Goal: Navigation & Orientation: Find specific page/section

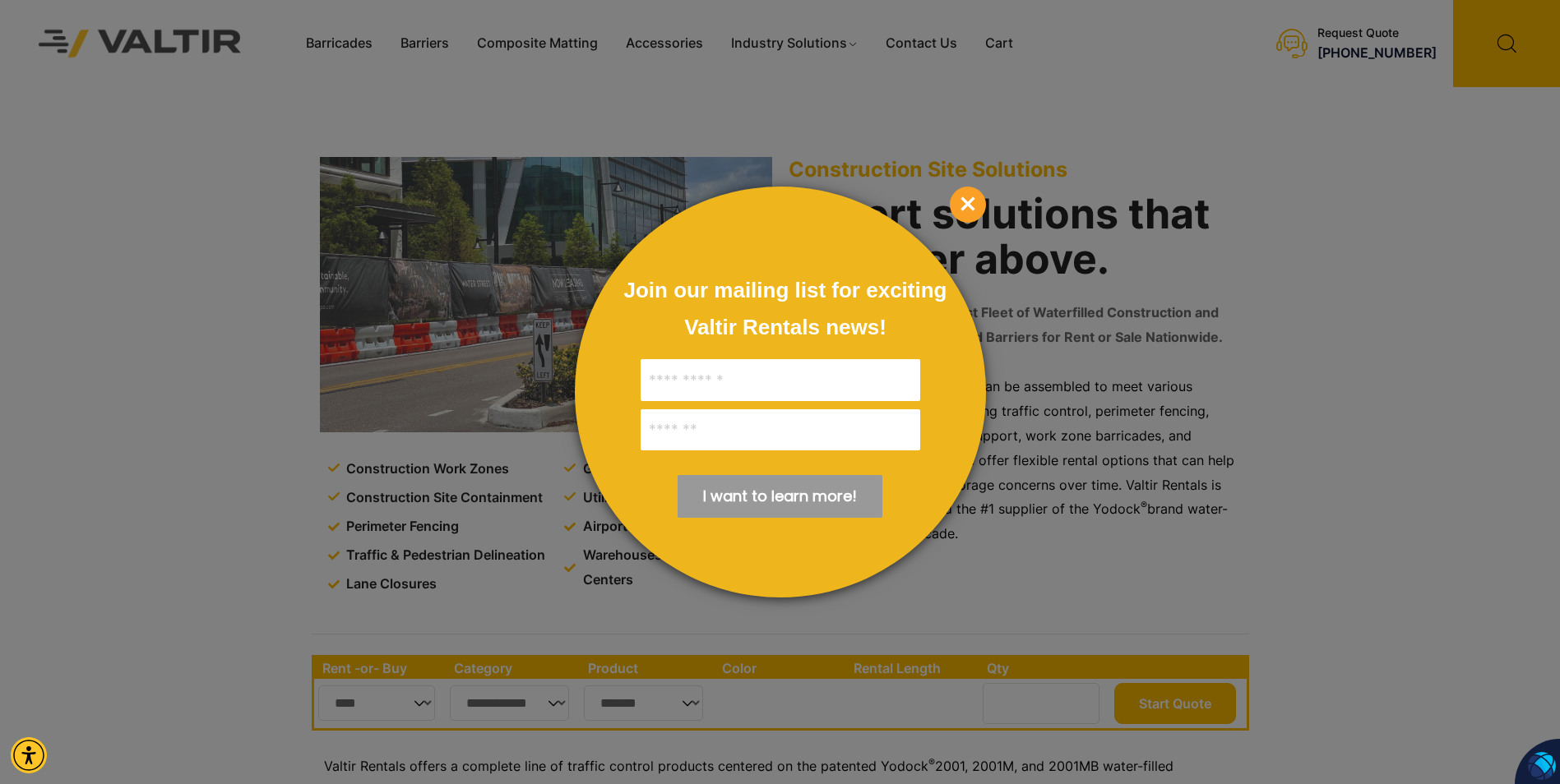
click at [954, 203] on span "×" at bounding box center [968, 204] width 36 height 36
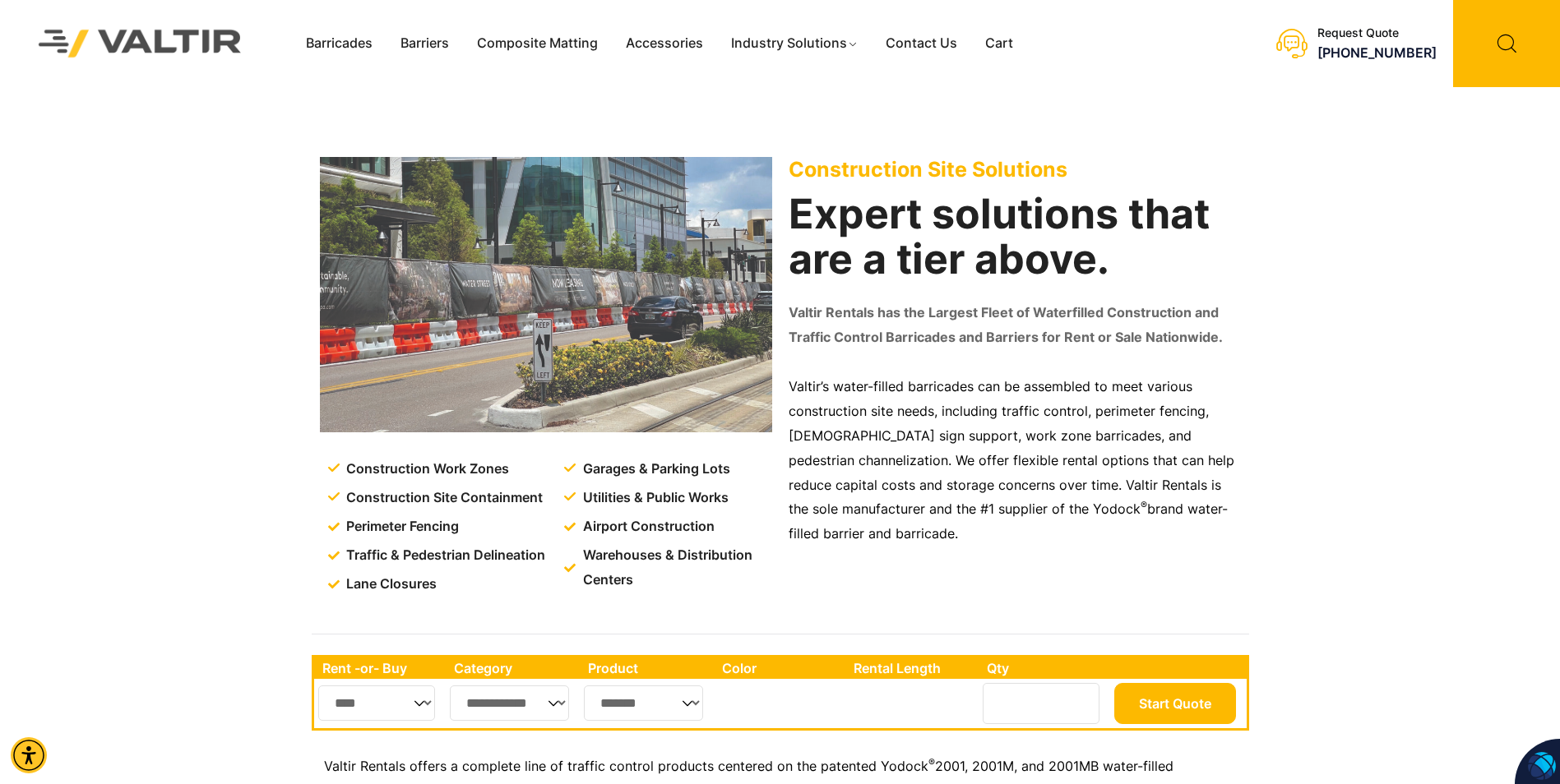
click at [422, 330] on img at bounding box center [546, 295] width 452 height 275
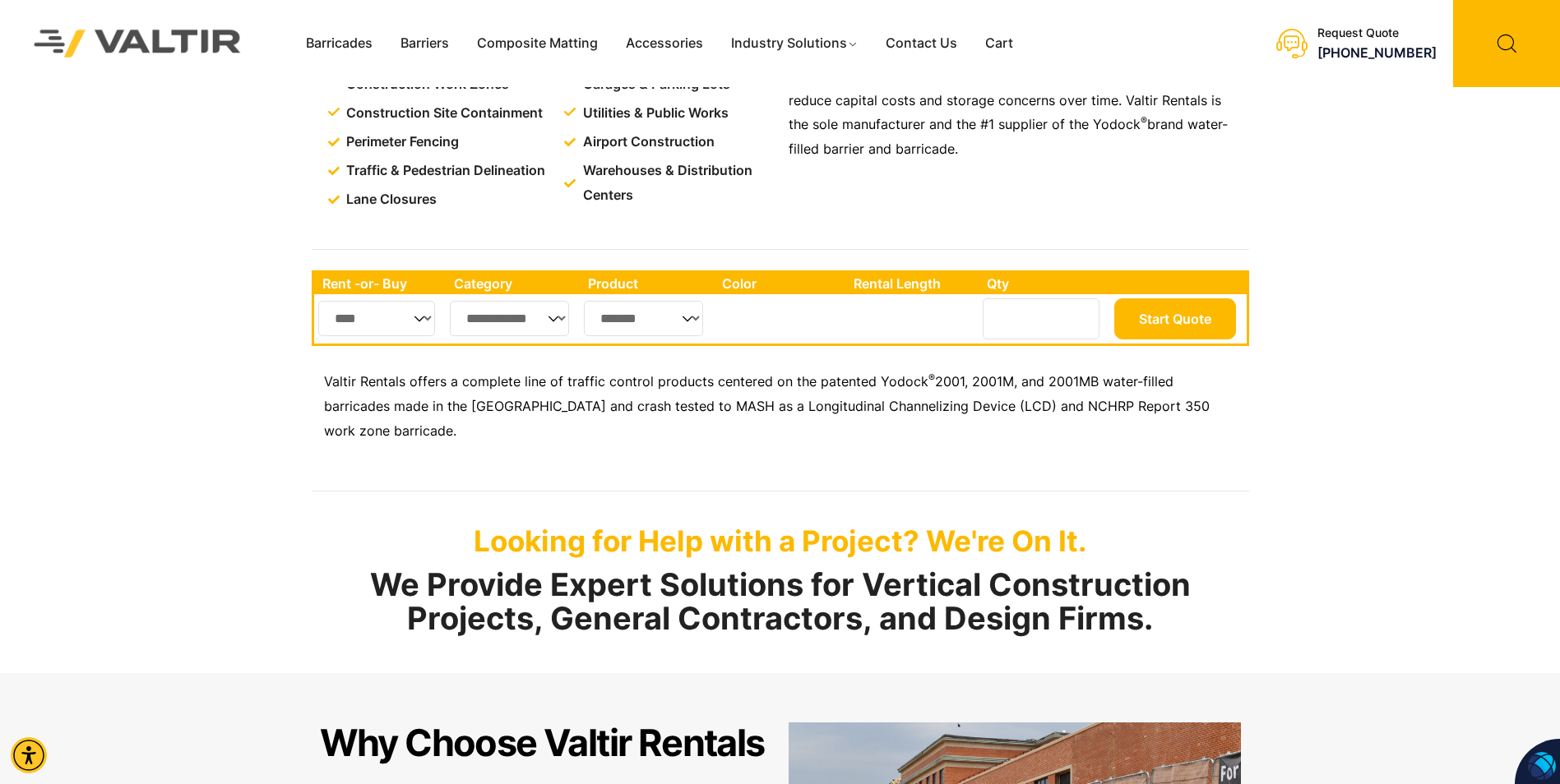
scroll to position [239, 0]
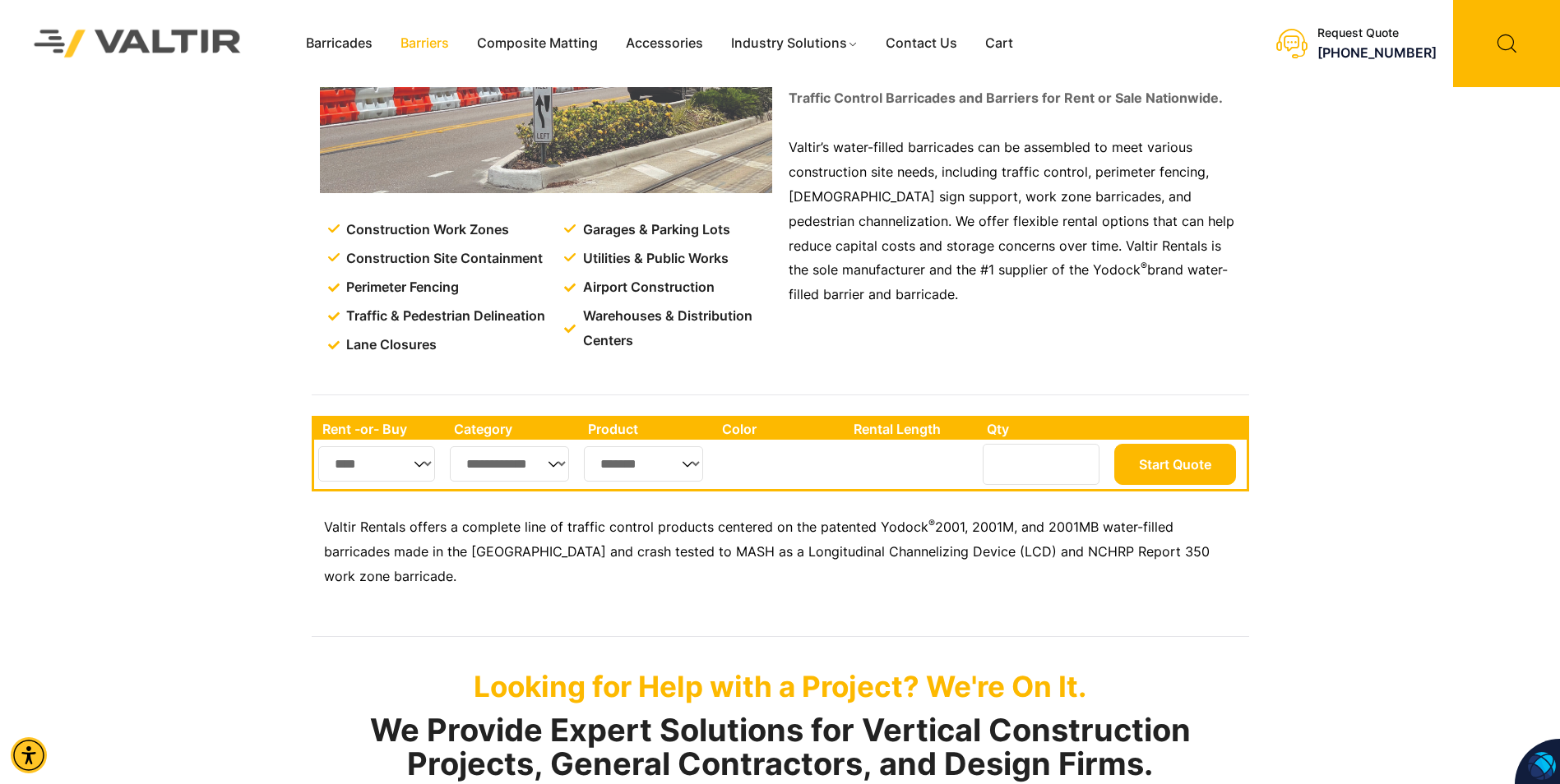
click at [437, 41] on link "Barriers" at bounding box center [424, 44] width 76 height 25
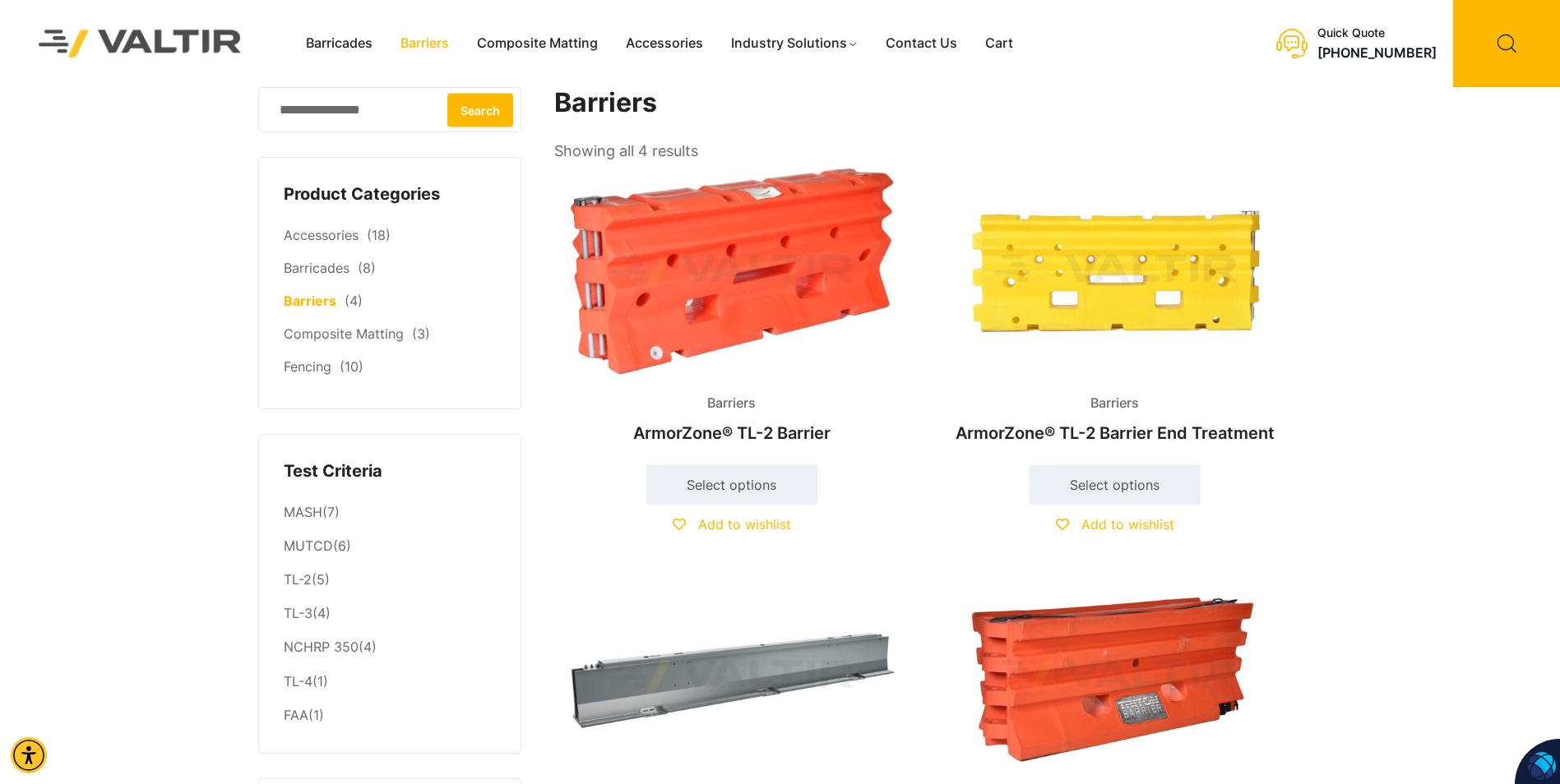
click at [657, 261] on img at bounding box center [731, 270] width 355 height 213
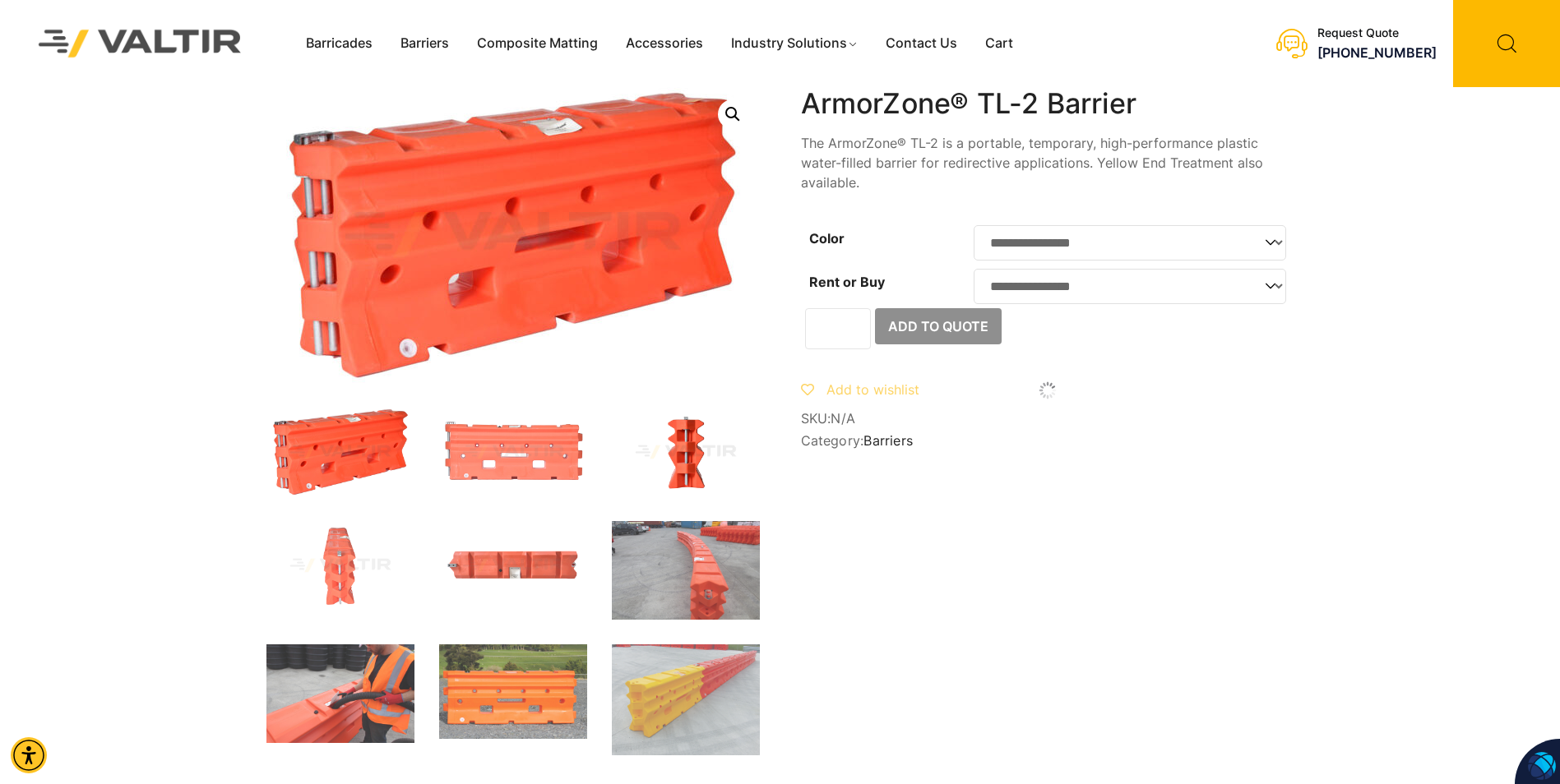
click at [674, 436] on img at bounding box center [685, 452] width 148 height 89
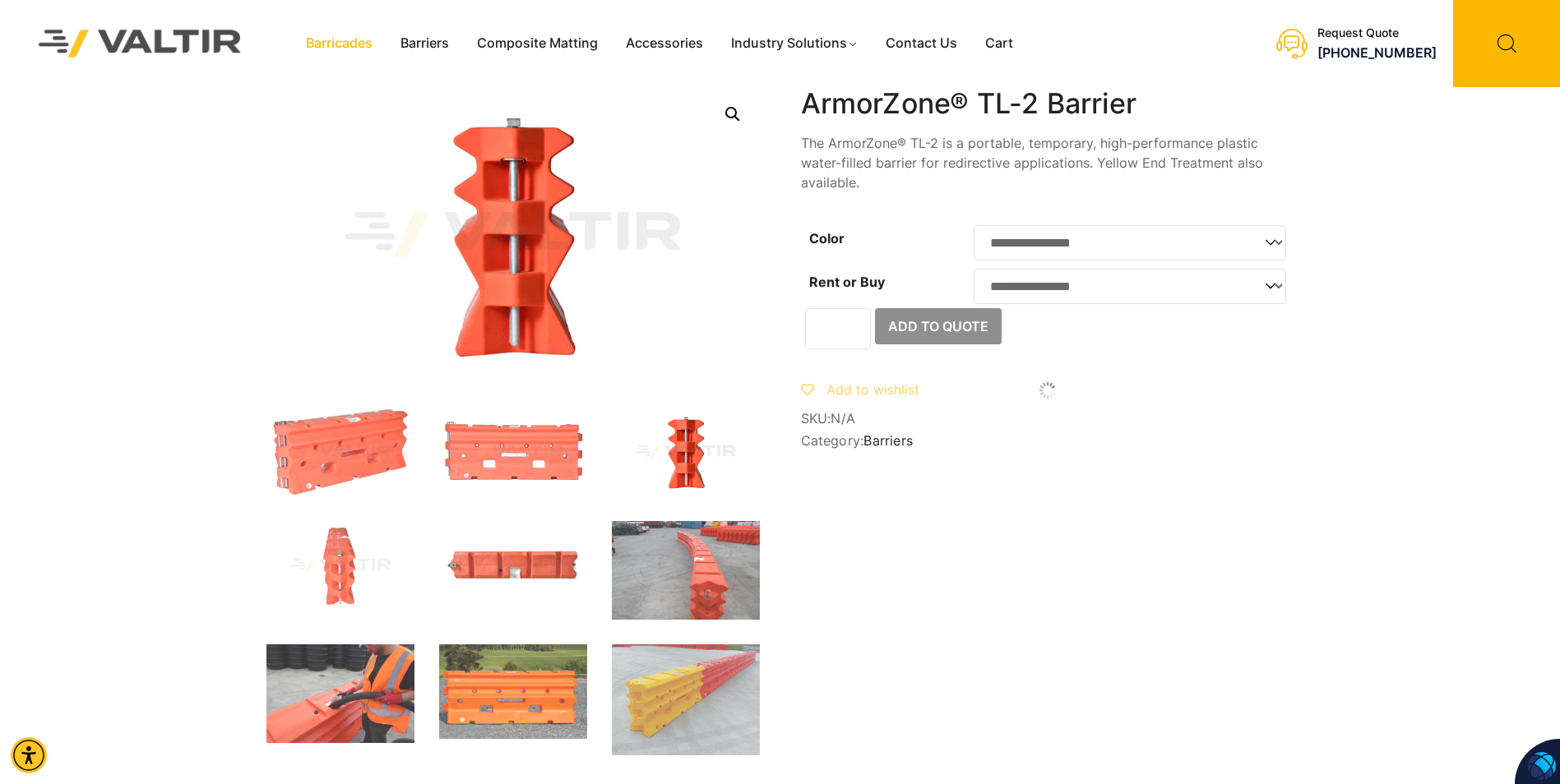
click at [340, 40] on link "Barricades" at bounding box center [339, 44] width 95 height 25
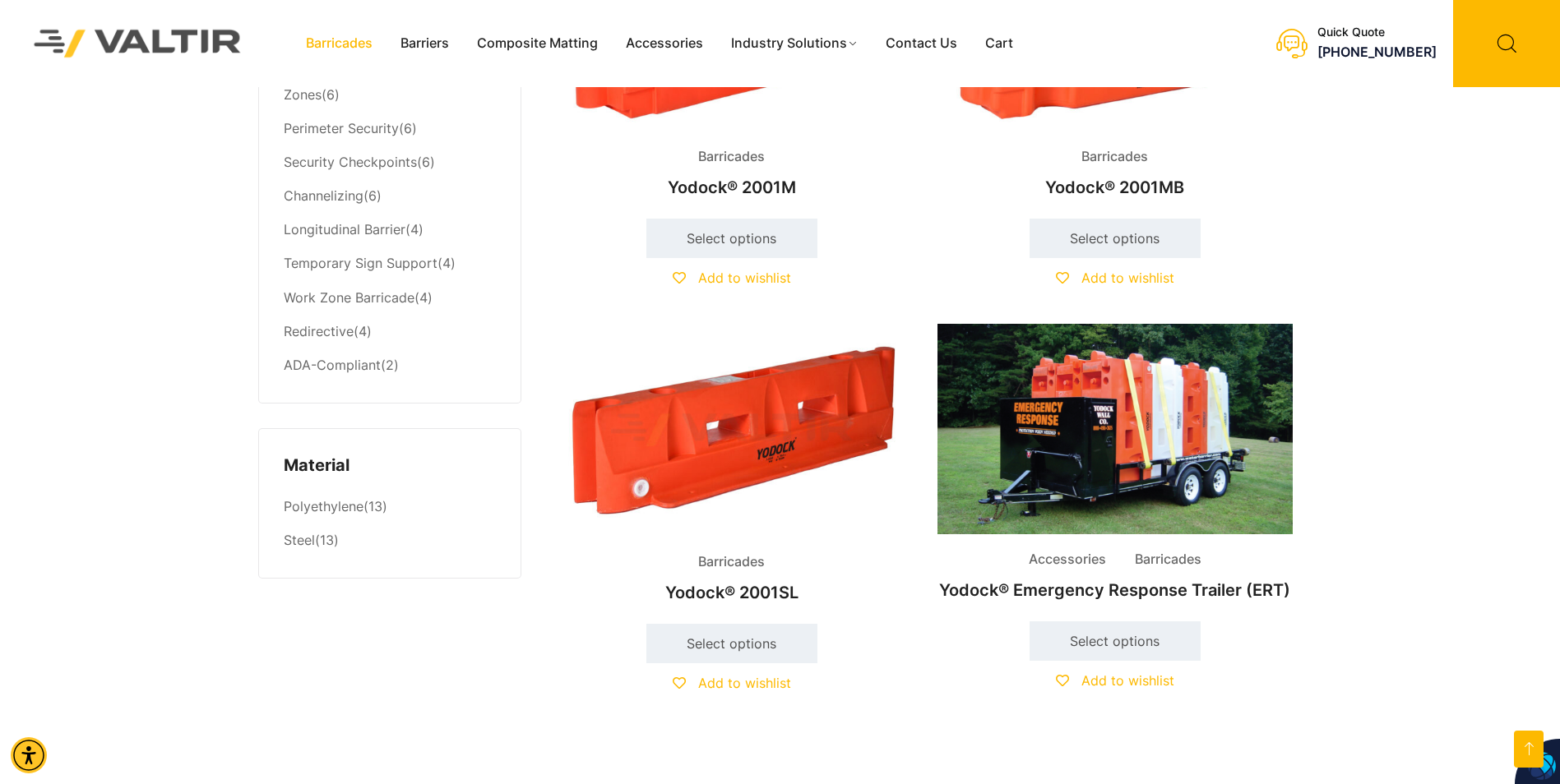
scroll to position [822, 0]
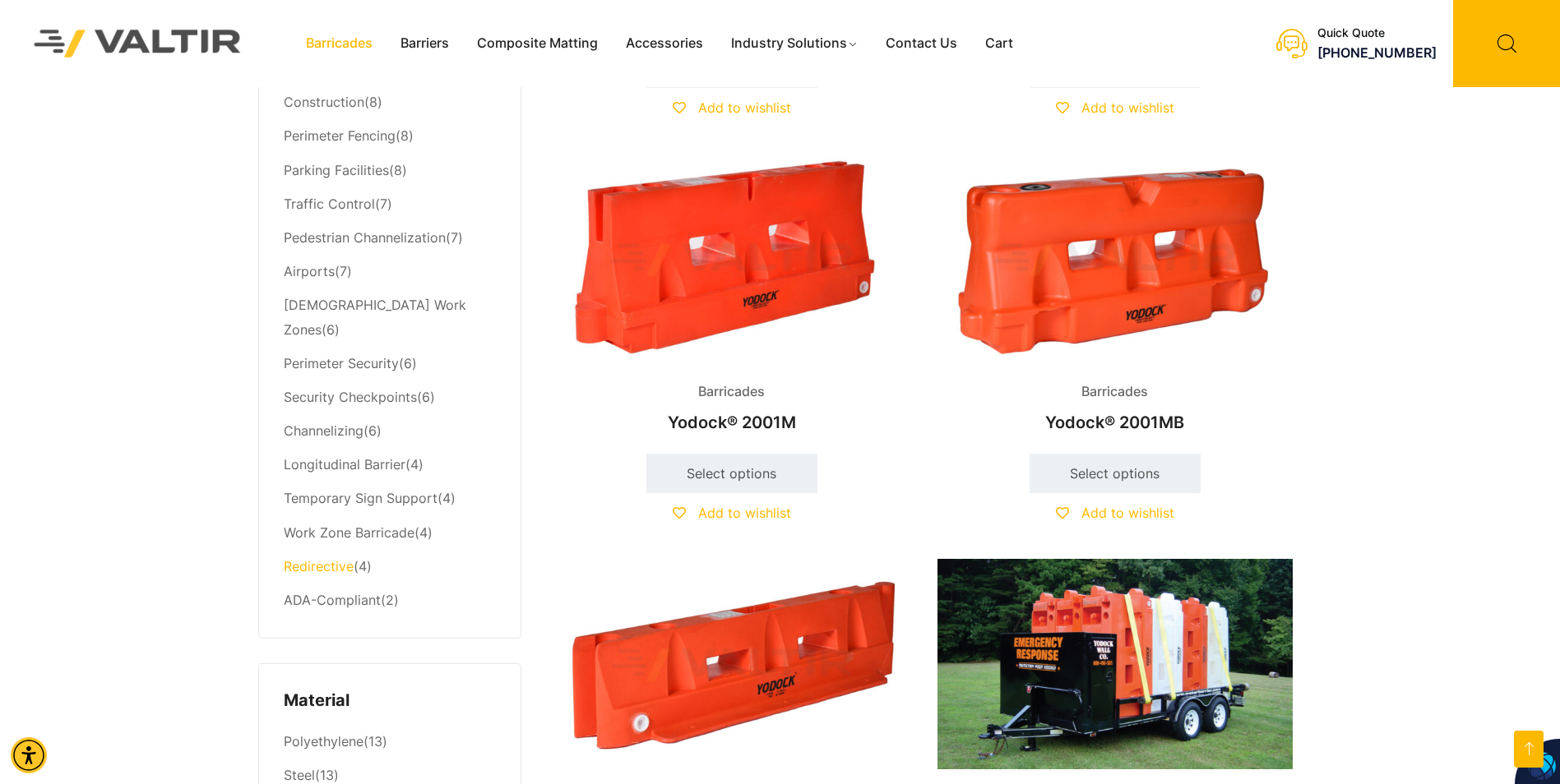
click at [324, 558] on link "Redirective" at bounding box center [319, 566] width 70 height 16
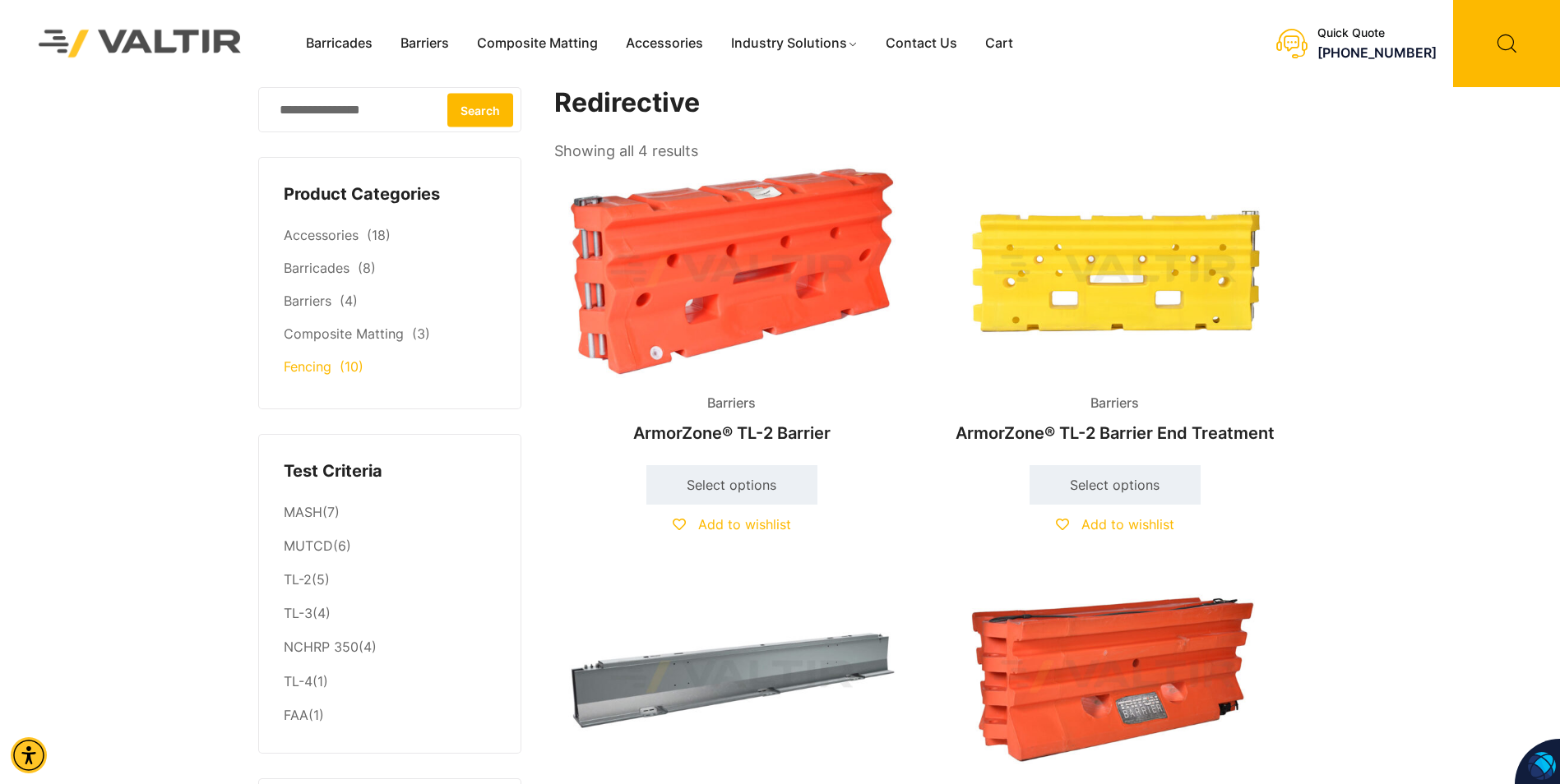
click at [306, 368] on link "Fencing" at bounding box center [308, 366] width 48 height 16
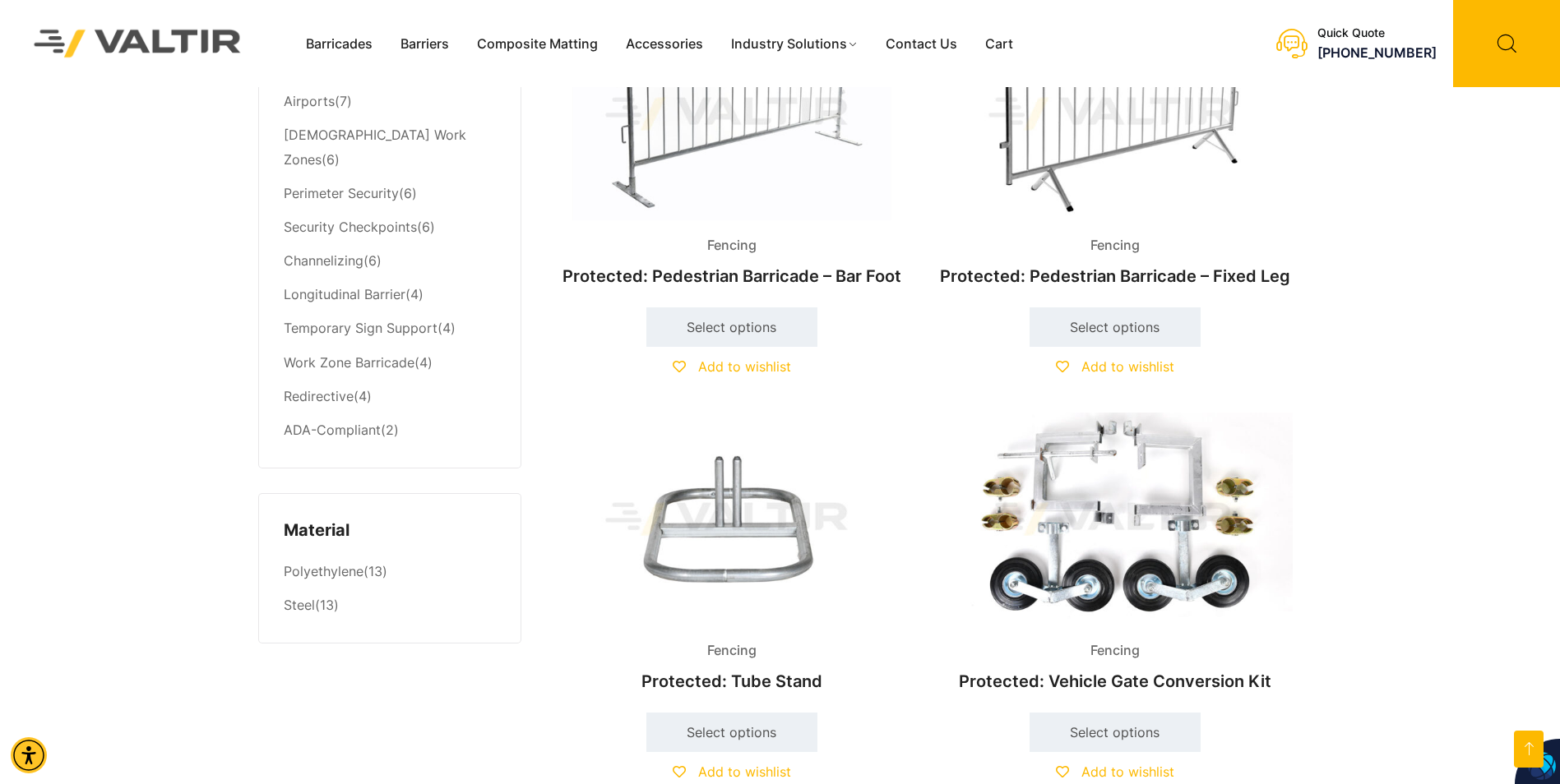
scroll to position [822, 0]
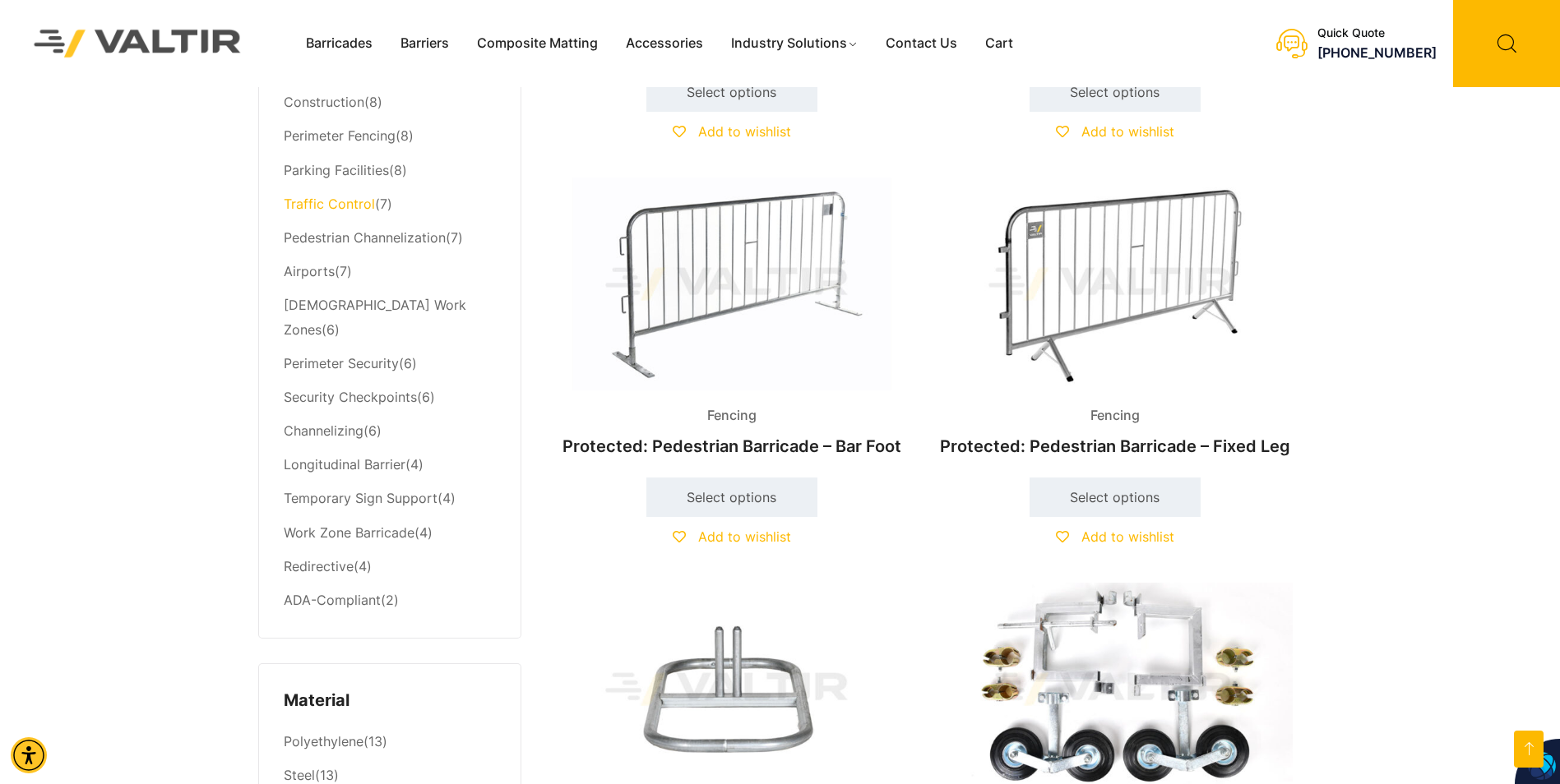
click at [322, 203] on link "Traffic Control" at bounding box center [329, 203] width 92 height 16
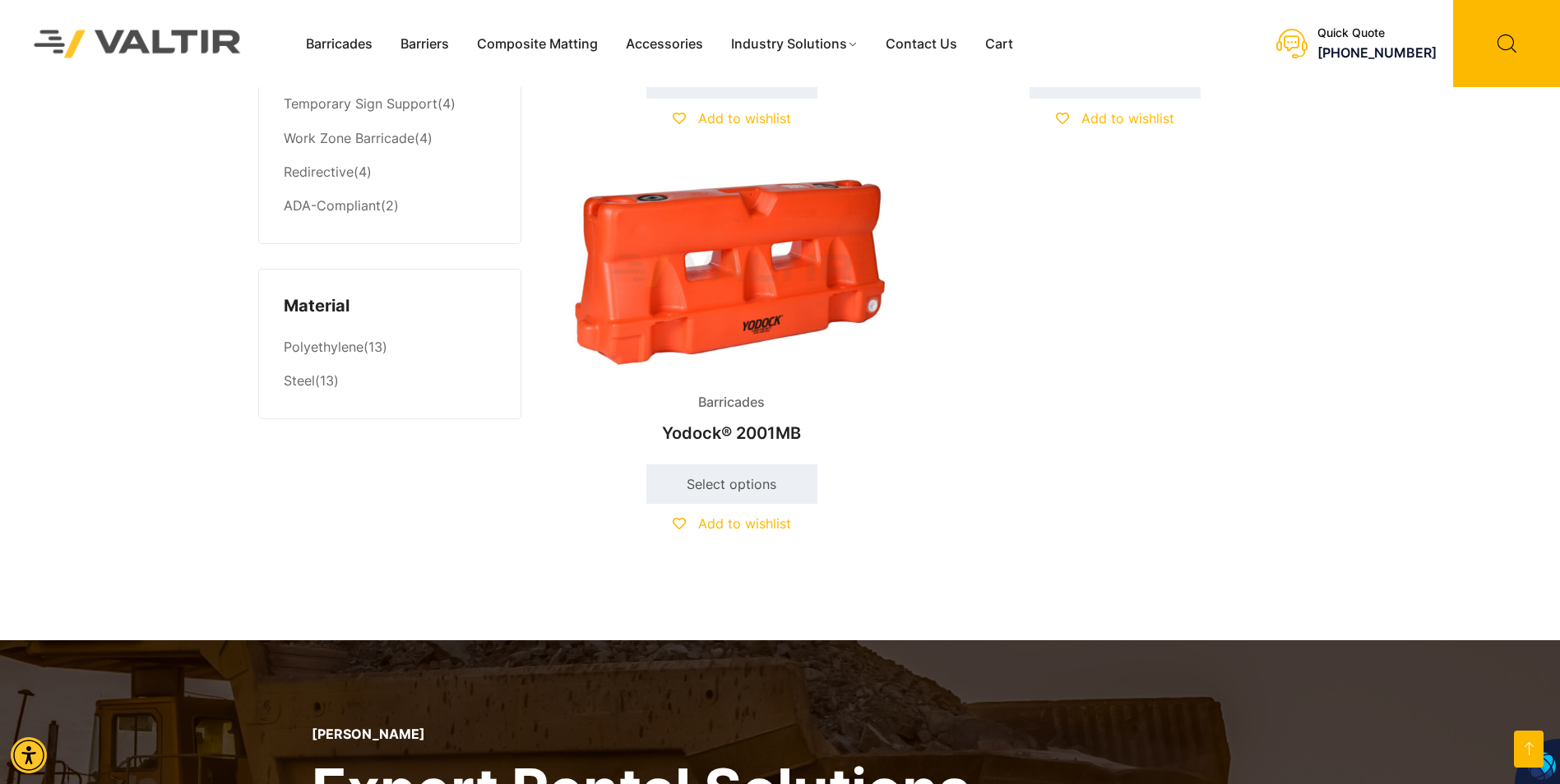
scroll to position [1069, 0]
